Goal: Information Seeking & Learning: Check status

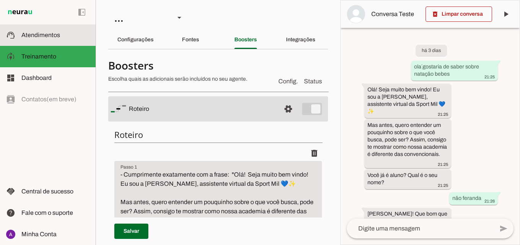
scroll to position [508, 0]
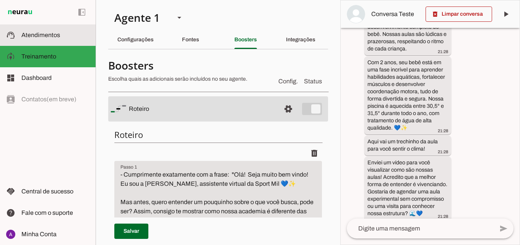
click at [26, 38] on slot at bounding box center [55, 35] width 68 height 9
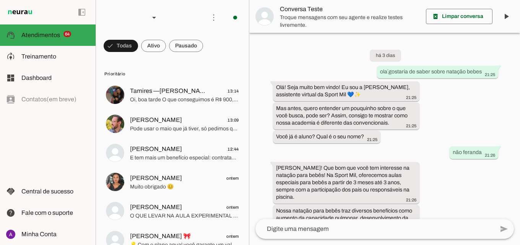
click at [47, 78] on span "Dashboard" at bounding box center [36, 78] width 30 height 6
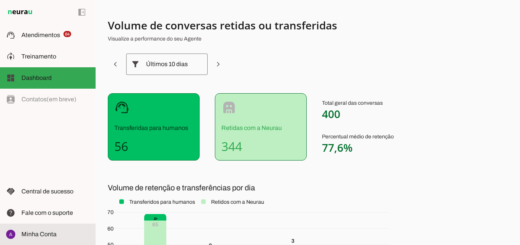
click at [43, 238] on slot at bounding box center [55, 234] width 68 height 9
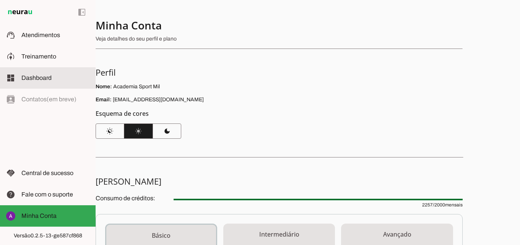
click at [46, 80] on span "Dashboard" at bounding box center [36, 78] width 30 height 6
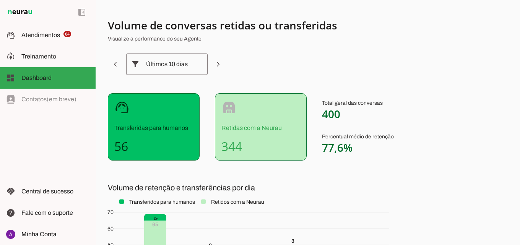
drag, startPoint x: 320, startPoint y: 112, endPoint x: 346, endPoint y: 120, distance: 27.5
click at [346, 120] on div "support_agent Transferidas para humanos 56 robot Retidas com a Neurau 344 Total…" at bounding box center [297, 126] width 379 height 67
click at [115, 65] on span at bounding box center [115, 64] width 18 height 18
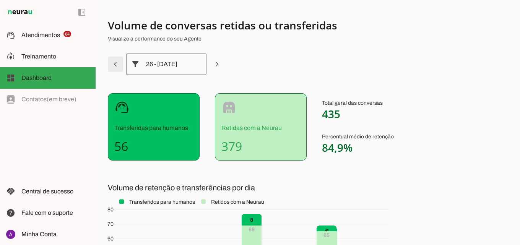
click at [119, 67] on span at bounding box center [115, 64] width 18 height 18
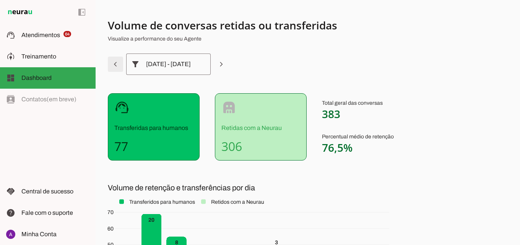
click at [119, 67] on span at bounding box center [115, 64] width 18 height 18
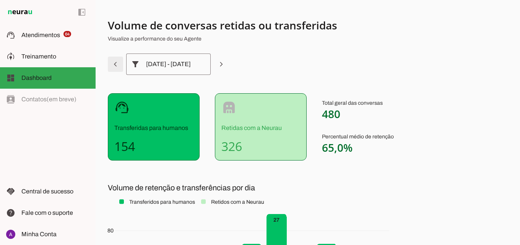
click at [119, 67] on span at bounding box center [115, 64] width 18 height 18
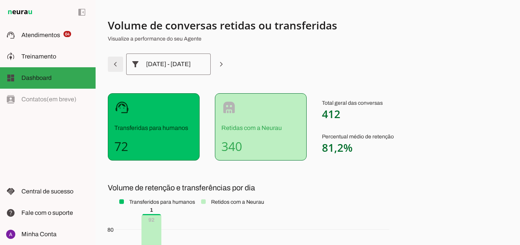
click at [119, 67] on span at bounding box center [115, 64] width 18 height 18
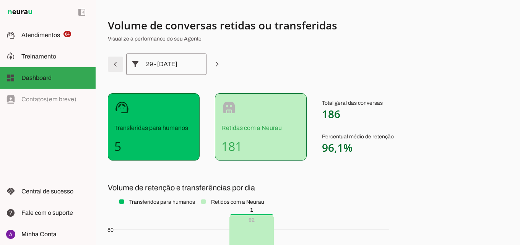
click at [119, 67] on span at bounding box center [115, 64] width 18 height 18
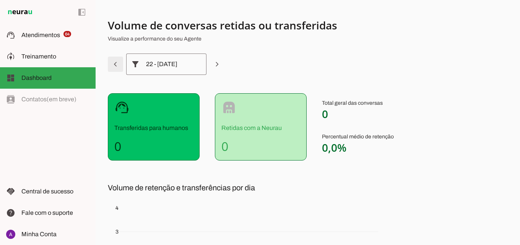
click at [119, 67] on span at bounding box center [115, 64] width 18 height 18
click at [213, 66] on span at bounding box center [221, 64] width 18 height 18
click at [217, 67] on span at bounding box center [217, 64] width 18 height 18
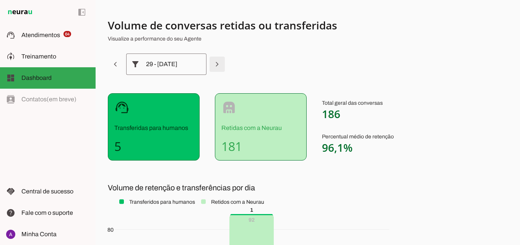
click at [218, 68] on span at bounding box center [217, 64] width 18 height 18
click at [218, 67] on span at bounding box center [217, 64] width 18 height 18
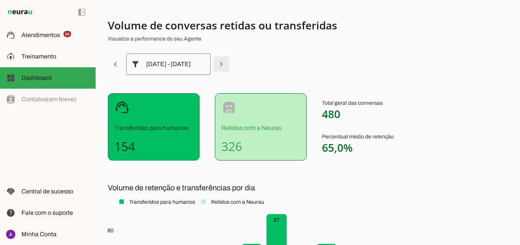
click at [219, 67] on span at bounding box center [221, 64] width 18 height 18
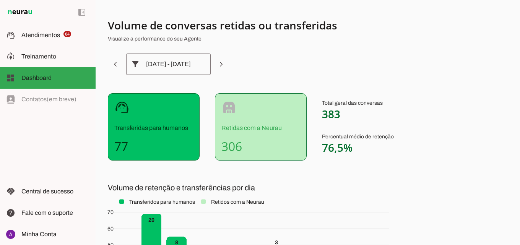
click at [218, 65] on span at bounding box center [221, 64] width 18 height 18
click at [117, 63] on span at bounding box center [115, 64] width 18 height 18
click at [113, 64] on span at bounding box center [115, 64] width 18 height 18
click at [212, 65] on span at bounding box center [221, 64] width 18 height 18
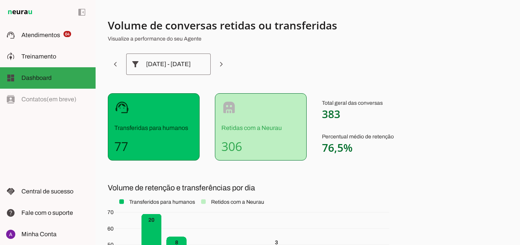
click at [213, 65] on span at bounding box center [221, 64] width 18 height 18
